Goal: Task Accomplishment & Management: Manage account settings

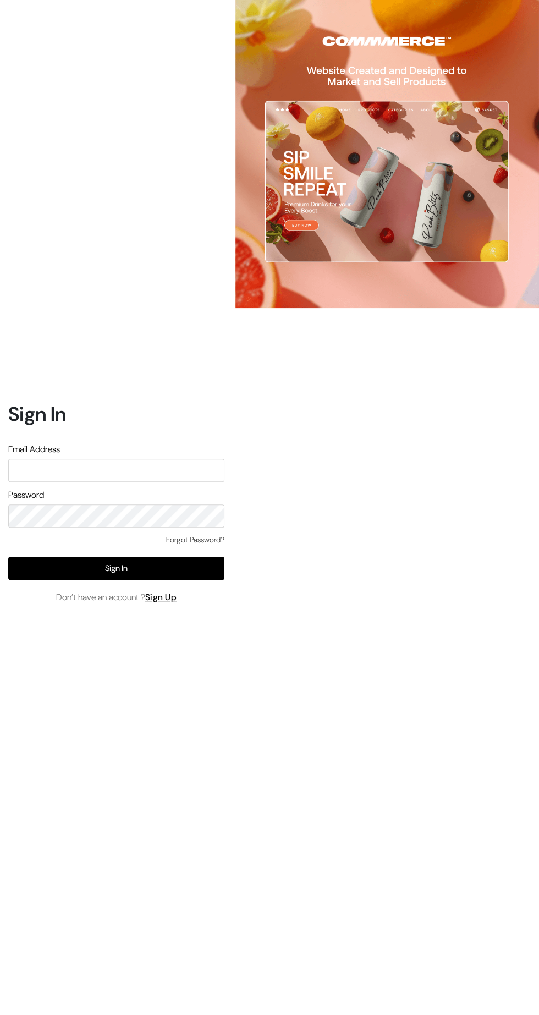
click at [66, 482] on input "text" at bounding box center [116, 470] width 216 height 23
type input "pharmacy.kirti@gmail.com"
click at [40, 580] on button "Sign In" at bounding box center [116, 568] width 216 height 23
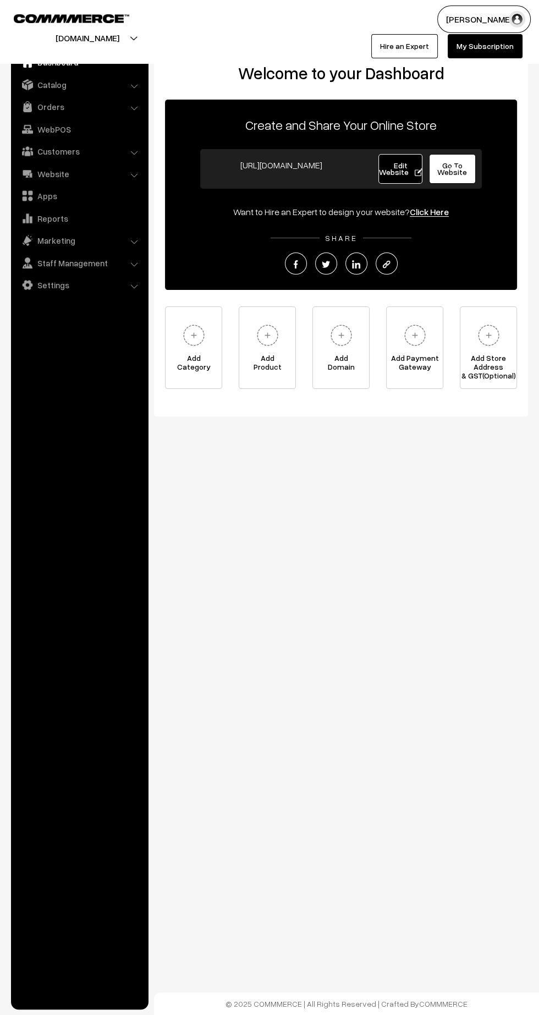
click at [34, 109] on link "Orders" at bounding box center [79, 107] width 131 height 20
click at [36, 123] on link "Orders" at bounding box center [90, 123] width 109 height 12
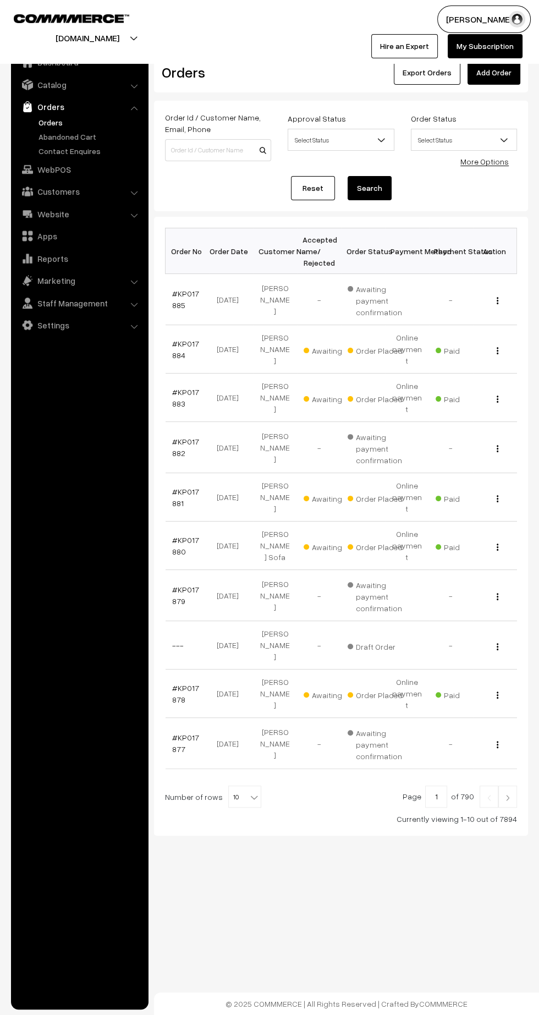
click at [185, 339] on link "#KP017884" at bounding box center [185, 349] width 27 height 21
click at [175, 387] on link "#KP017883" at bounding box center [185, 397] width 27 height 21
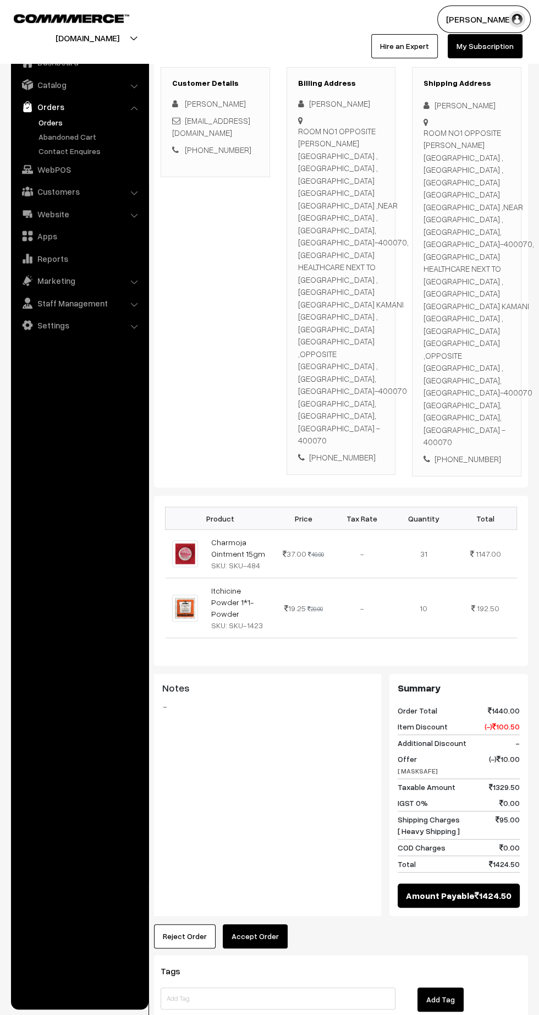
scroll to position [184, 0]
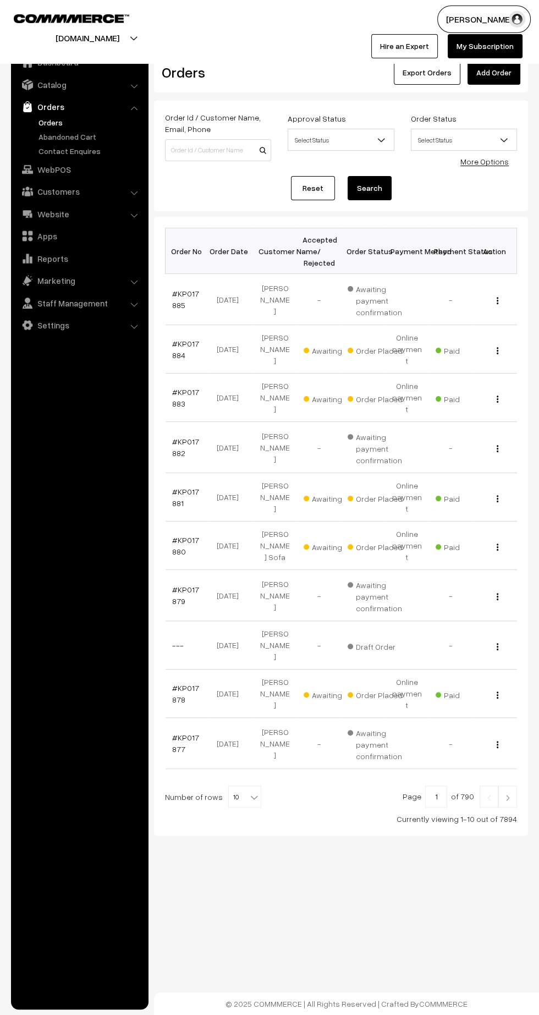
click at [178, 487] on link "#KP017881" at bounding box center [185, 497] width 27 height 21
click at [174, 535] on link "#KP017880" at bounding box center [185, 545] width 27 height 21
click at [175, 683] on link "#KP017878" at bounding box center [185, 693] width 27 height 21
click at [508, 794] on img at bounding box center [508, 797] width 10 height 7
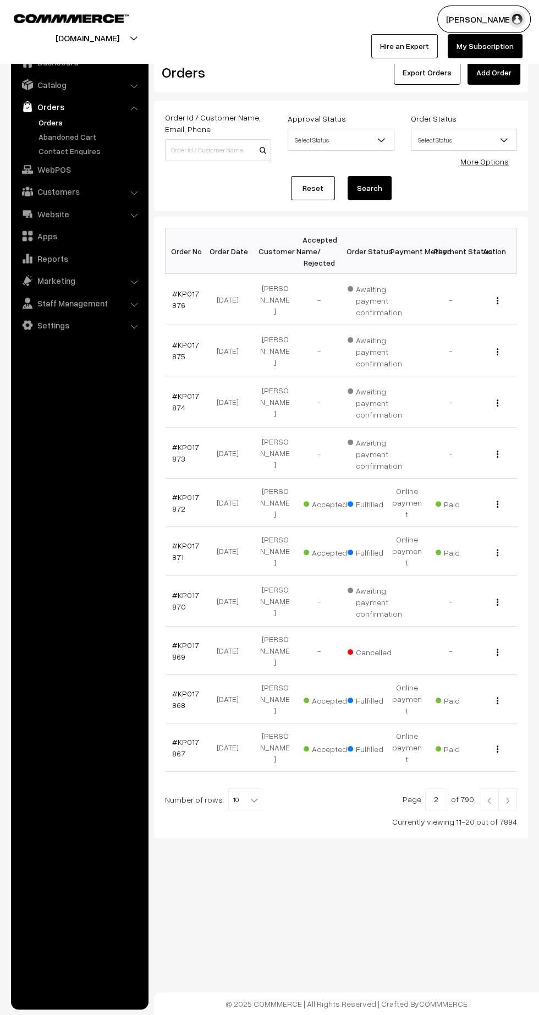
click at [489, 797] on img at bounding box center [489, 800] width 10 height 7
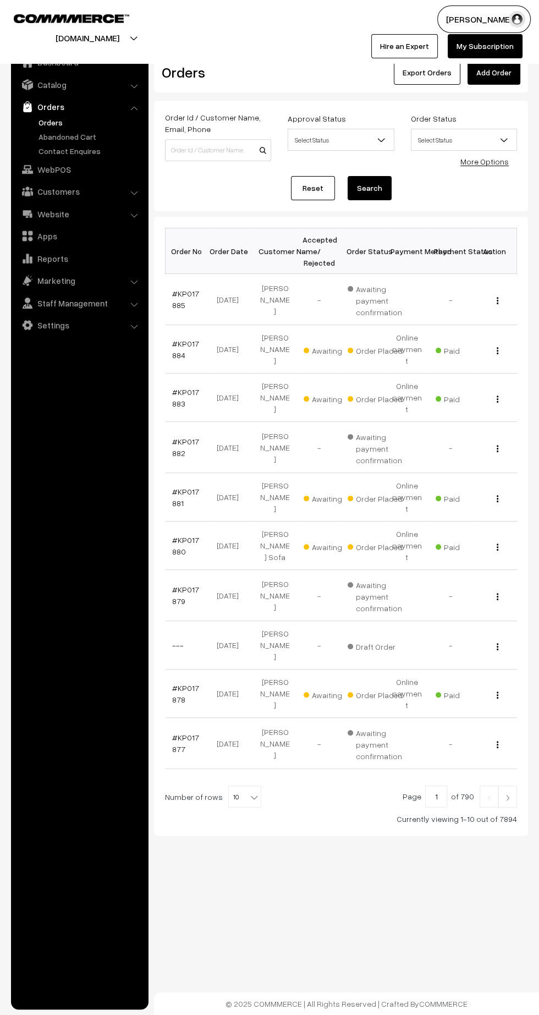
click at [175, 640] on link "---" at bounding box center [178, 644] width 12 height 9
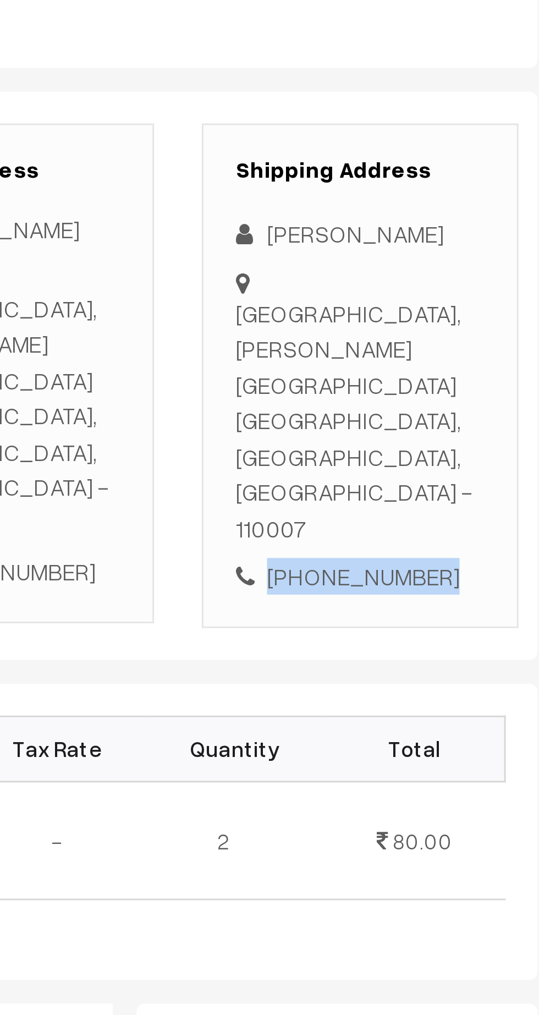
click at [474, 374] on div "[PHONE_NUMBER]" at bounding box center [467, 380] width 86 height 13
